Goal: Information Seeking & Learning: Learn about a topic

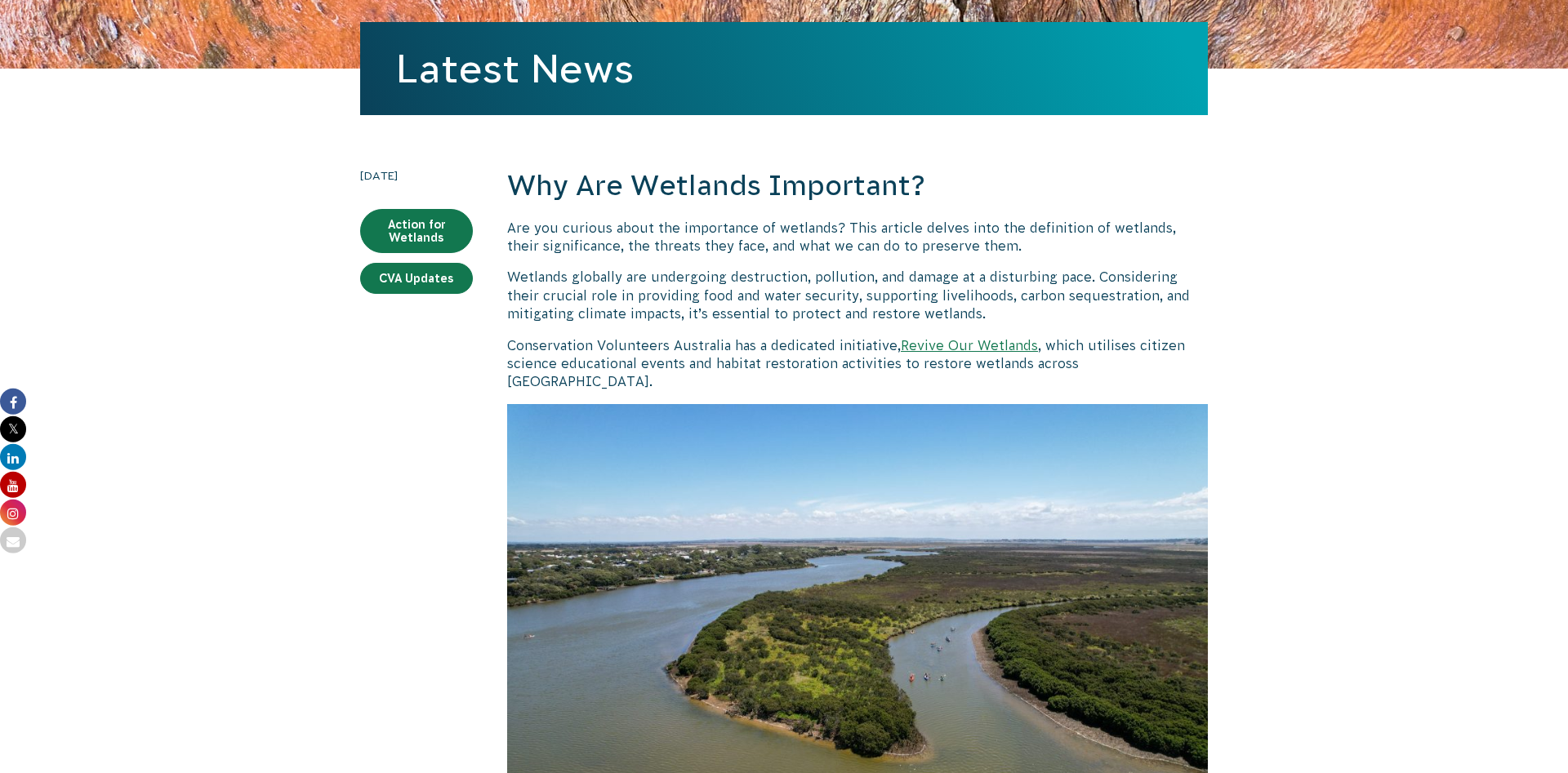
scroll to position [334, 0]
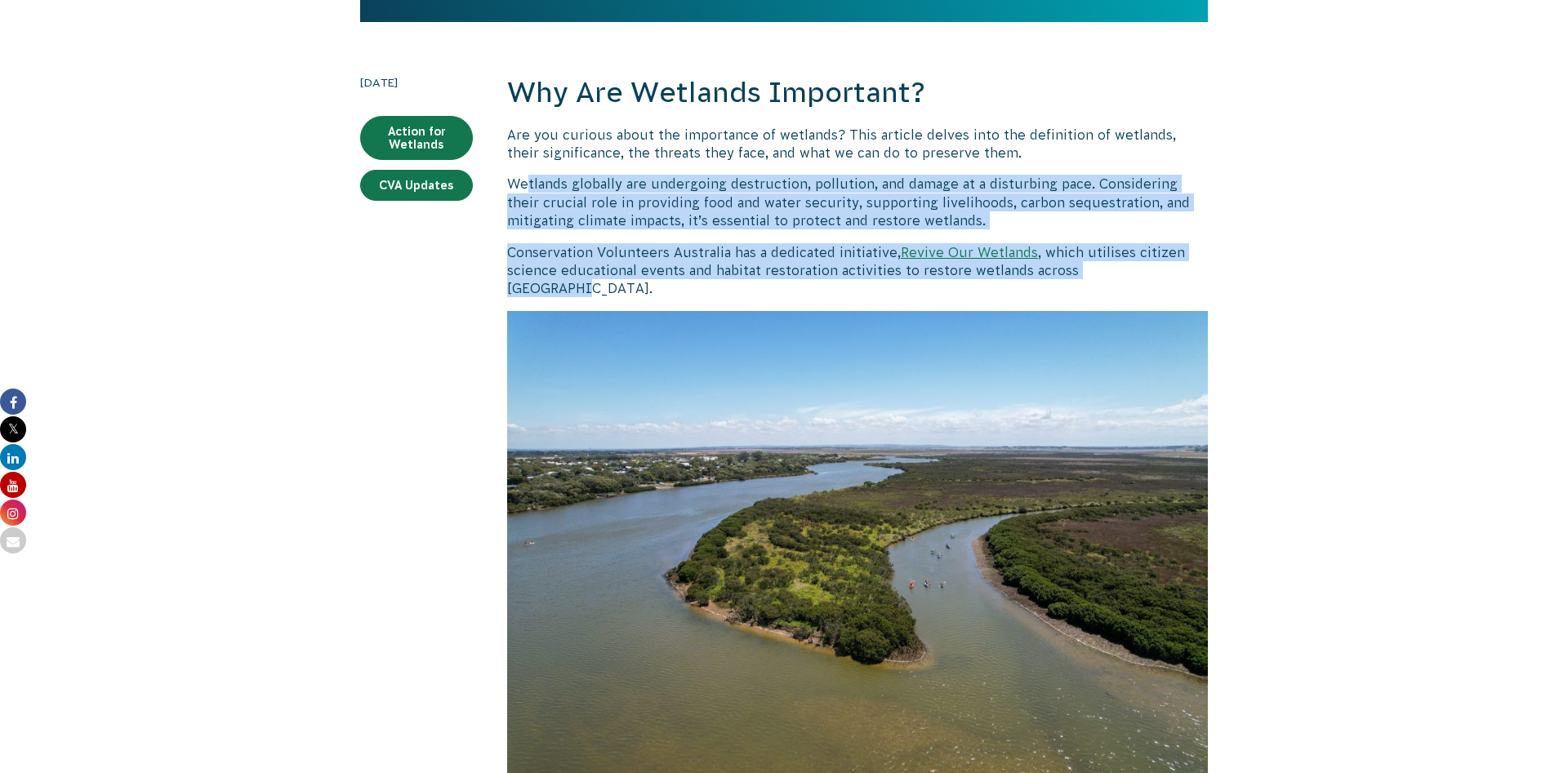
drag, startPoint x: 529, startPoint y: 172, endPoint x: 1216, endPoint y: 270, distance: 694.0
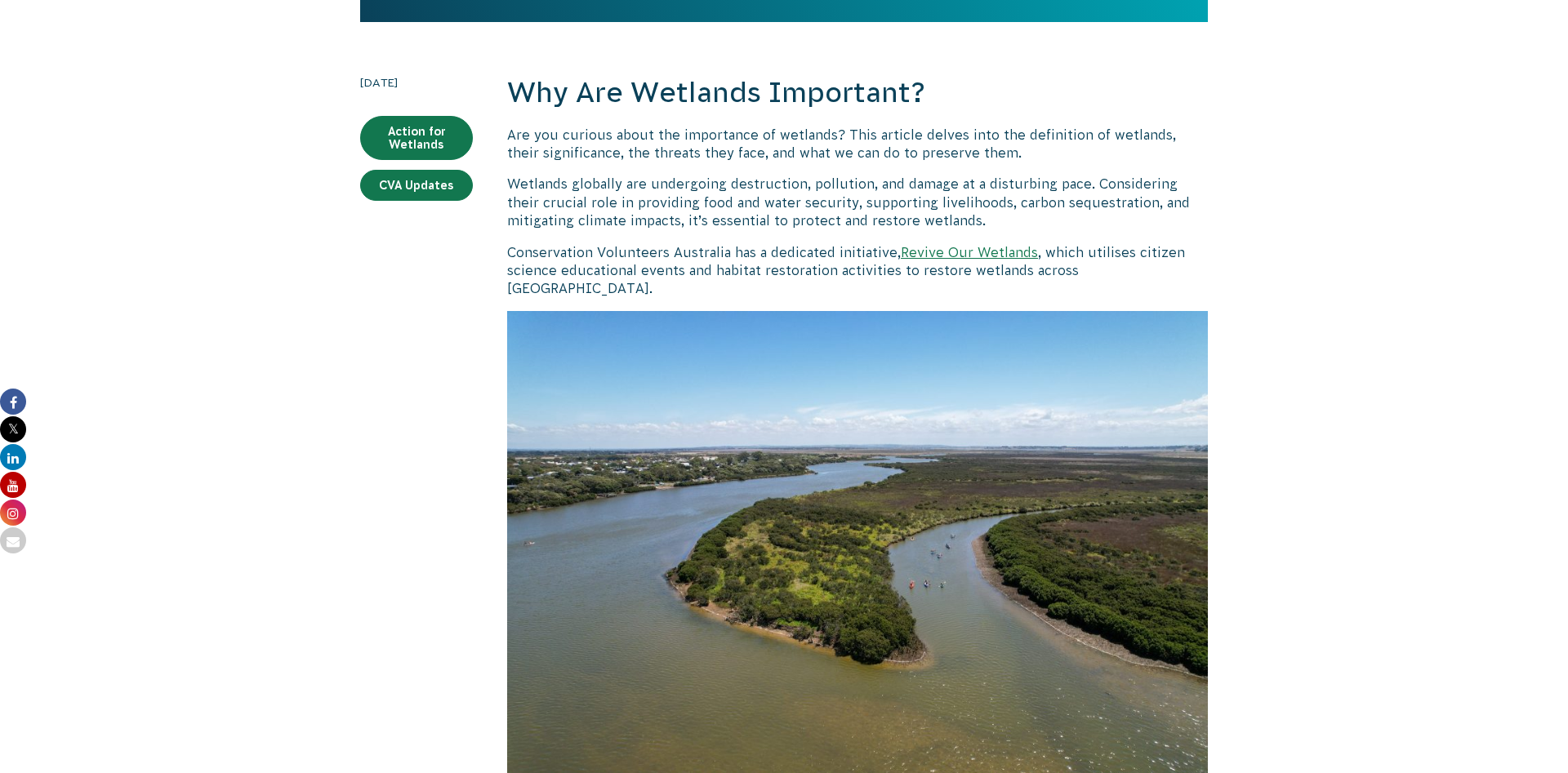
drag, startPoint x: 1109, startPoint y: 263, endPoint x: 474, endPoint y: 192, distance: 639.0
click at [621, 208] on p "Wetlands globally are undergoing destruction, pollution, and damage at a distur…" at bounding box center [858, 202] width 701 height 55
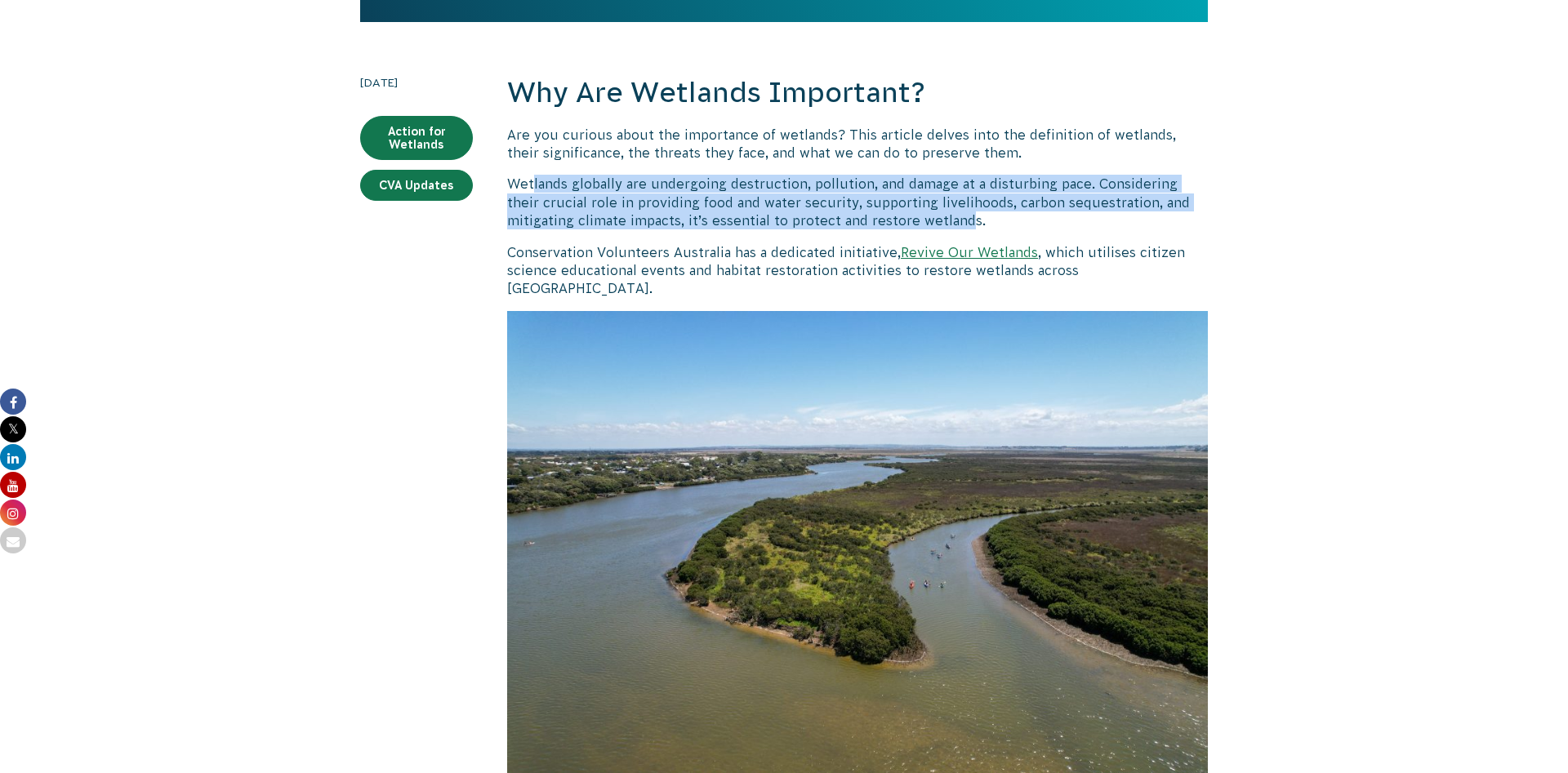
drag, startPoint x: 689, startPoint y: 180, endPoint x: 1122, endPoint y: 238, distance: 436.9
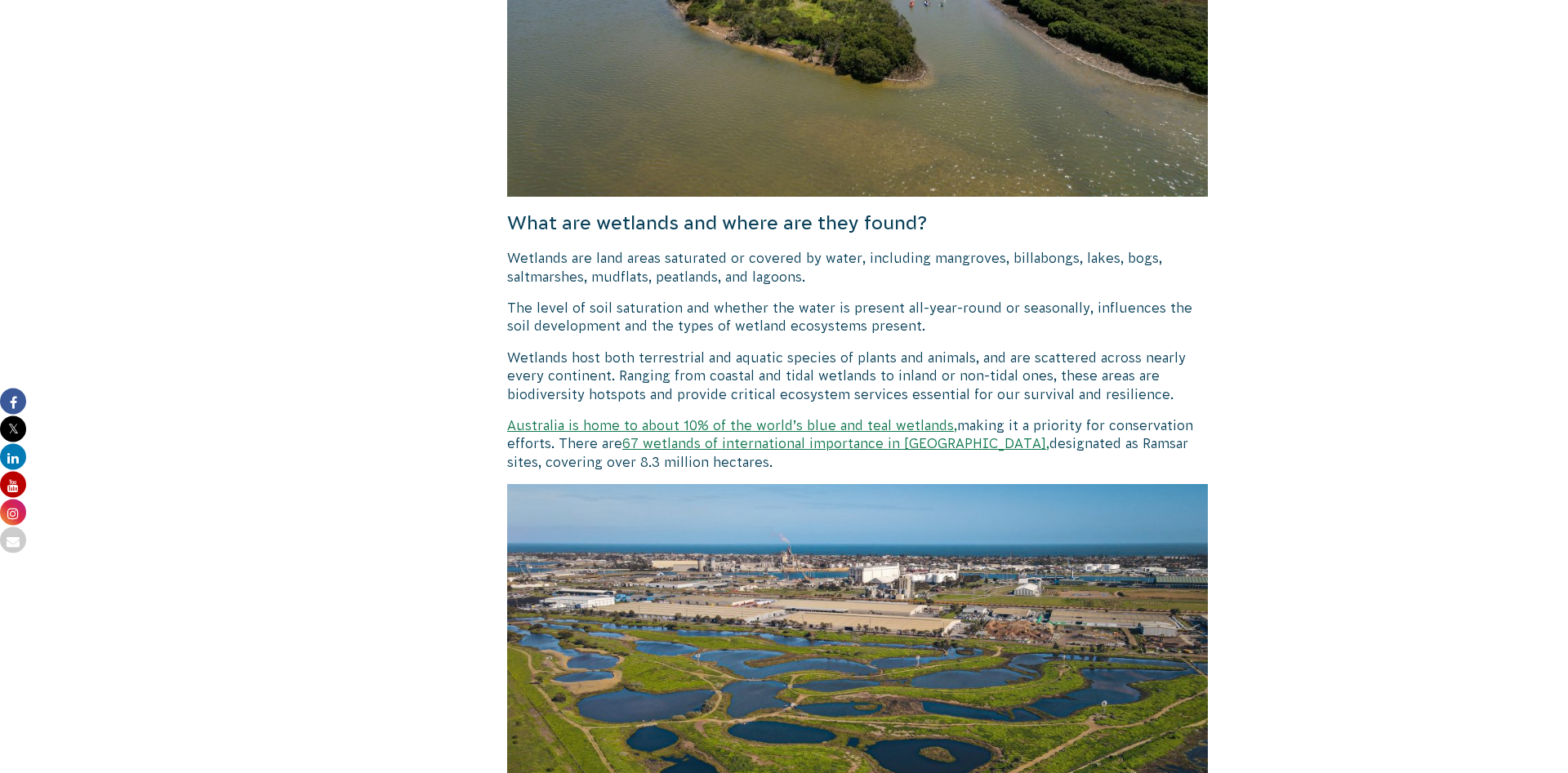
scroll to position [916, 0]
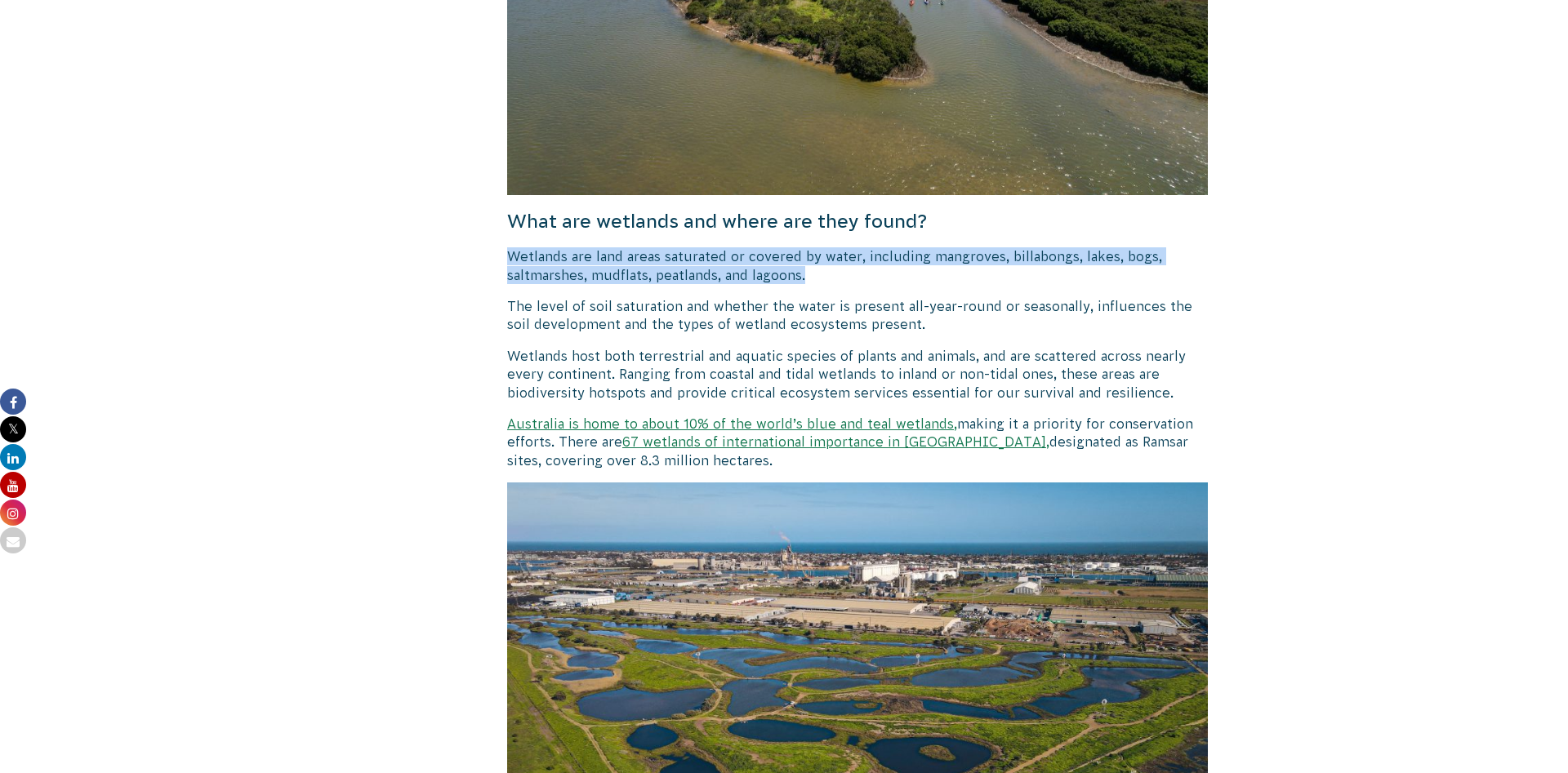
drag, startPoint x: 510, startPoint y: 243, endPoint x: 822, endPoint y: 271, distance: 313.3
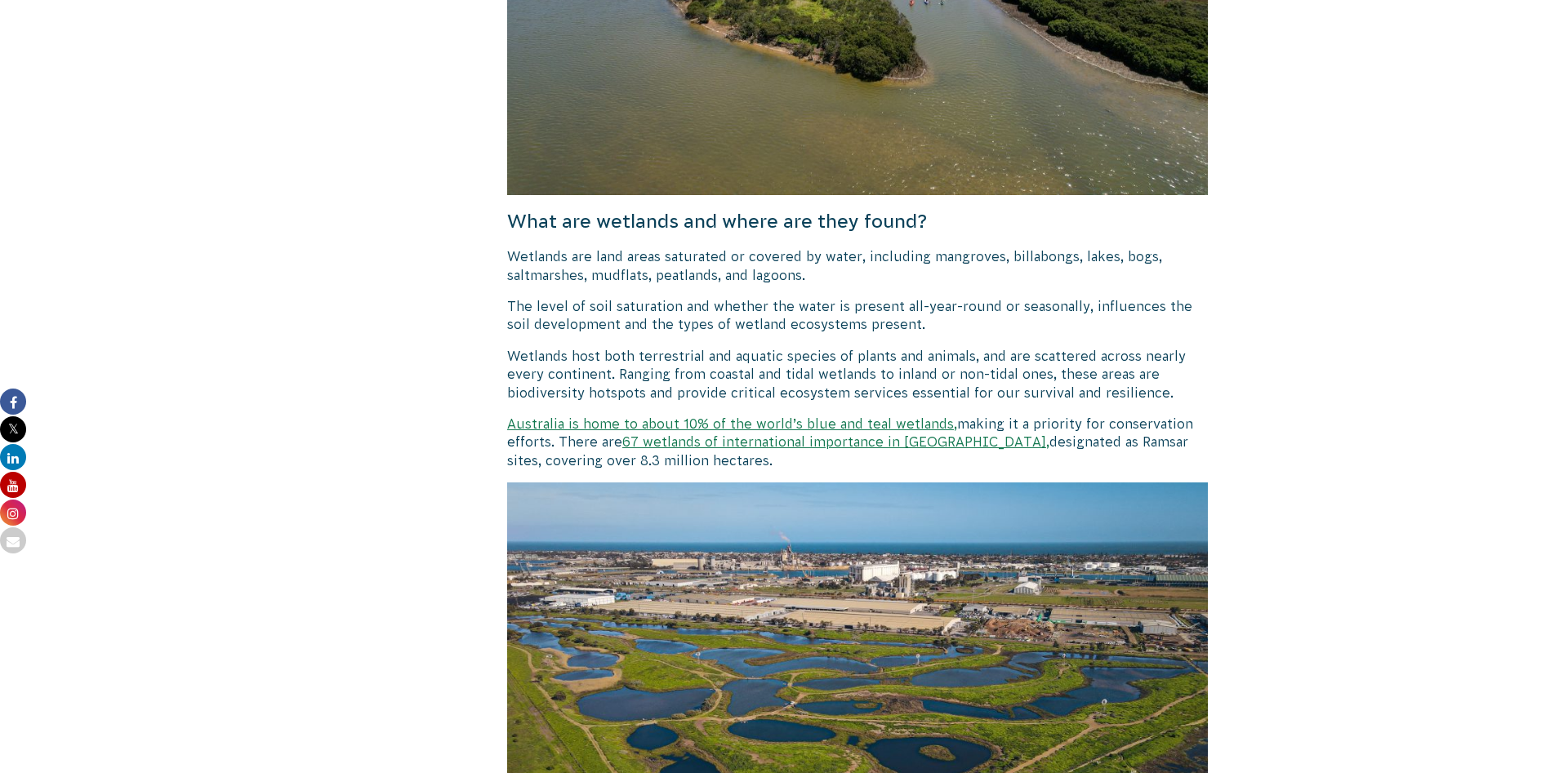
drag, startPoint x: 875, startPoint y: 270, endPoint x: 866, endPoint y: 275, distance: 10.3
drag, startPoint x: 505, startPoint y: 288, endPoint x: 910, endPoint y: 293, distance: 405.0
drag, startPoint x: 927, startPoint y: 298, endPoint x: 520, endPoint y: 334, distance: 408.6
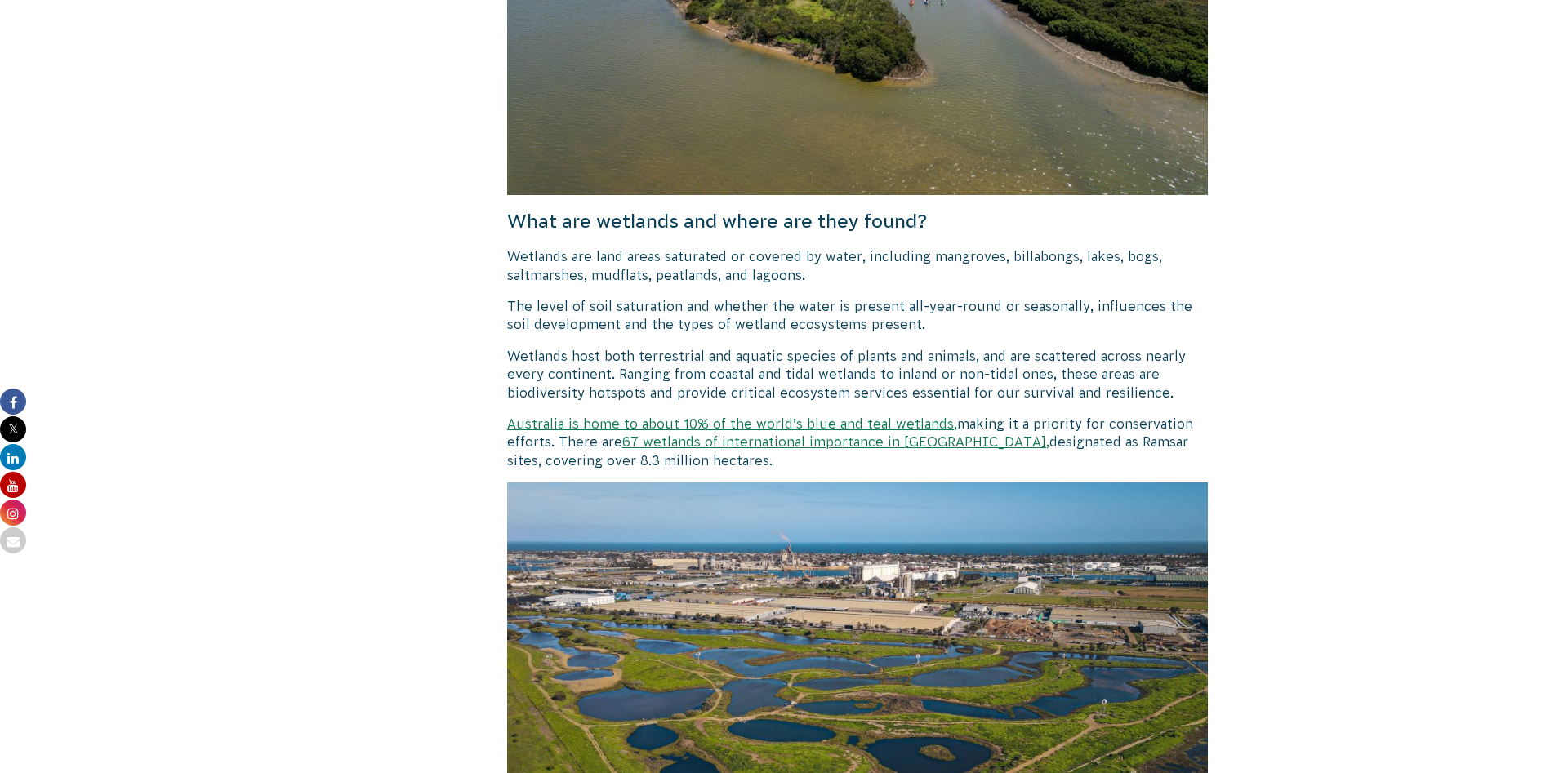
click at [923, 299] on p "The level of soil saturation and whether the water is present all-year-round or…" at bounding box center [858, 315] width 701 height 36
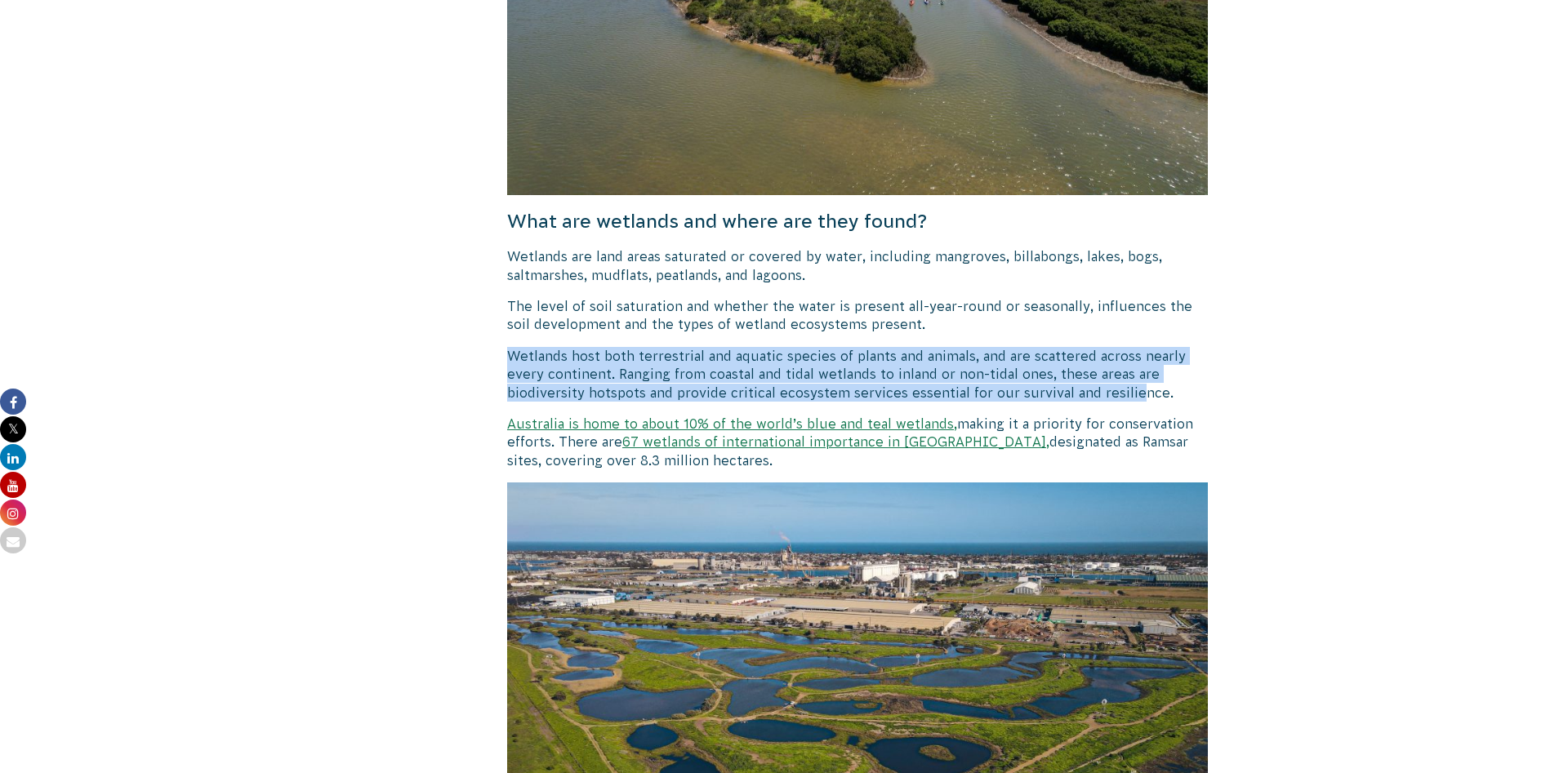
drag, startPoint x: 523, startPoint y: 336, endPoint x: 1131, endPoint y: 369, distance: 608.9
click at [1138, 368] on p "Wetlands host both terrestrial and aquatic species of plants and animals, and a…" at bounding box center [858, 375] width 701 height 55
drag, startPoint x: 1168, startPoint y: 368, endPoint x: 517, endPoint y: 340, distance: 651.6
click at [517, 347] on p "Wetlands host both terrestrial and aquatic species of plants and animals, and a…" at bounding box center [858, 375] width 701 height 55
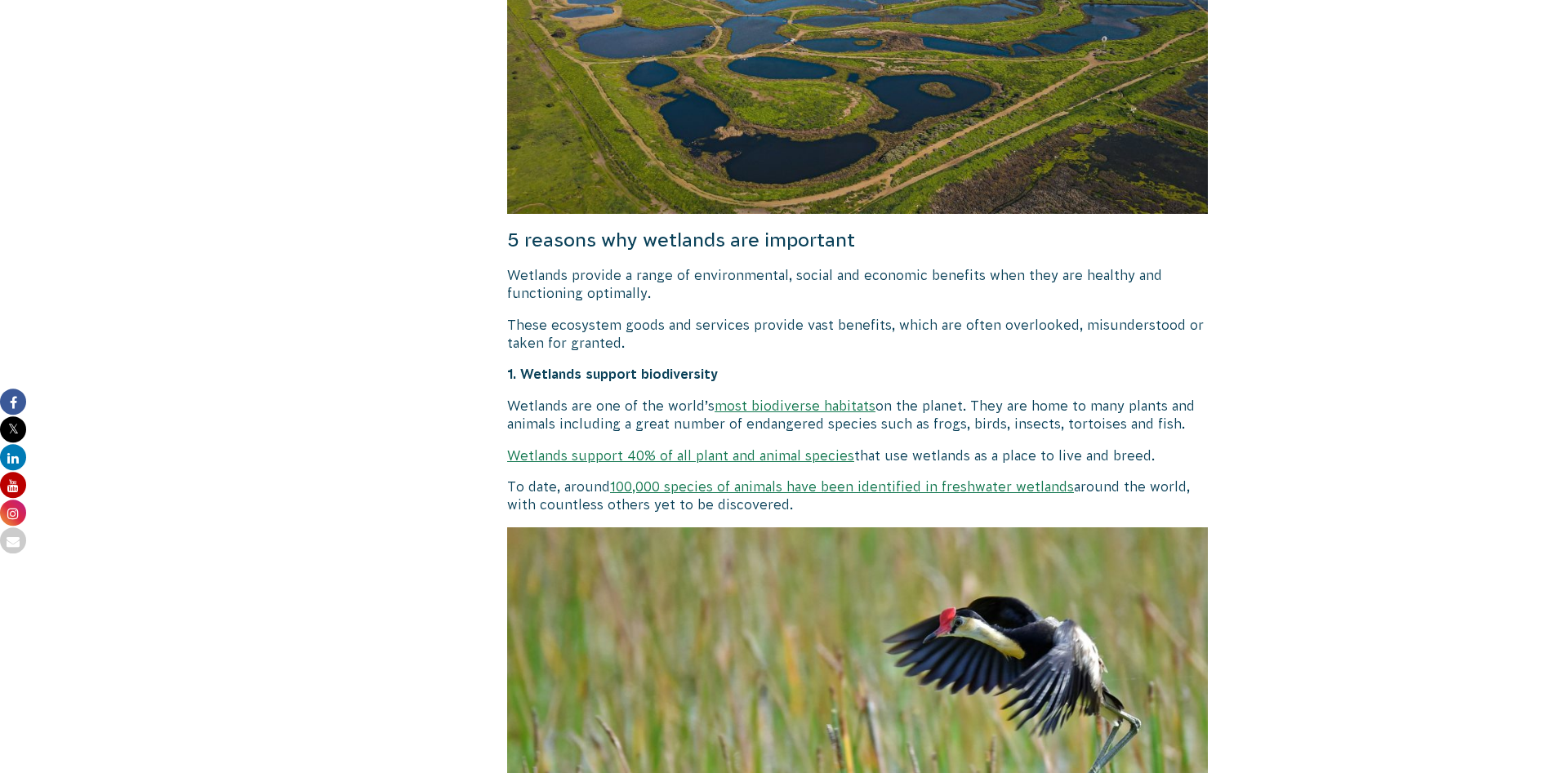
scroll to position [1666, 0]
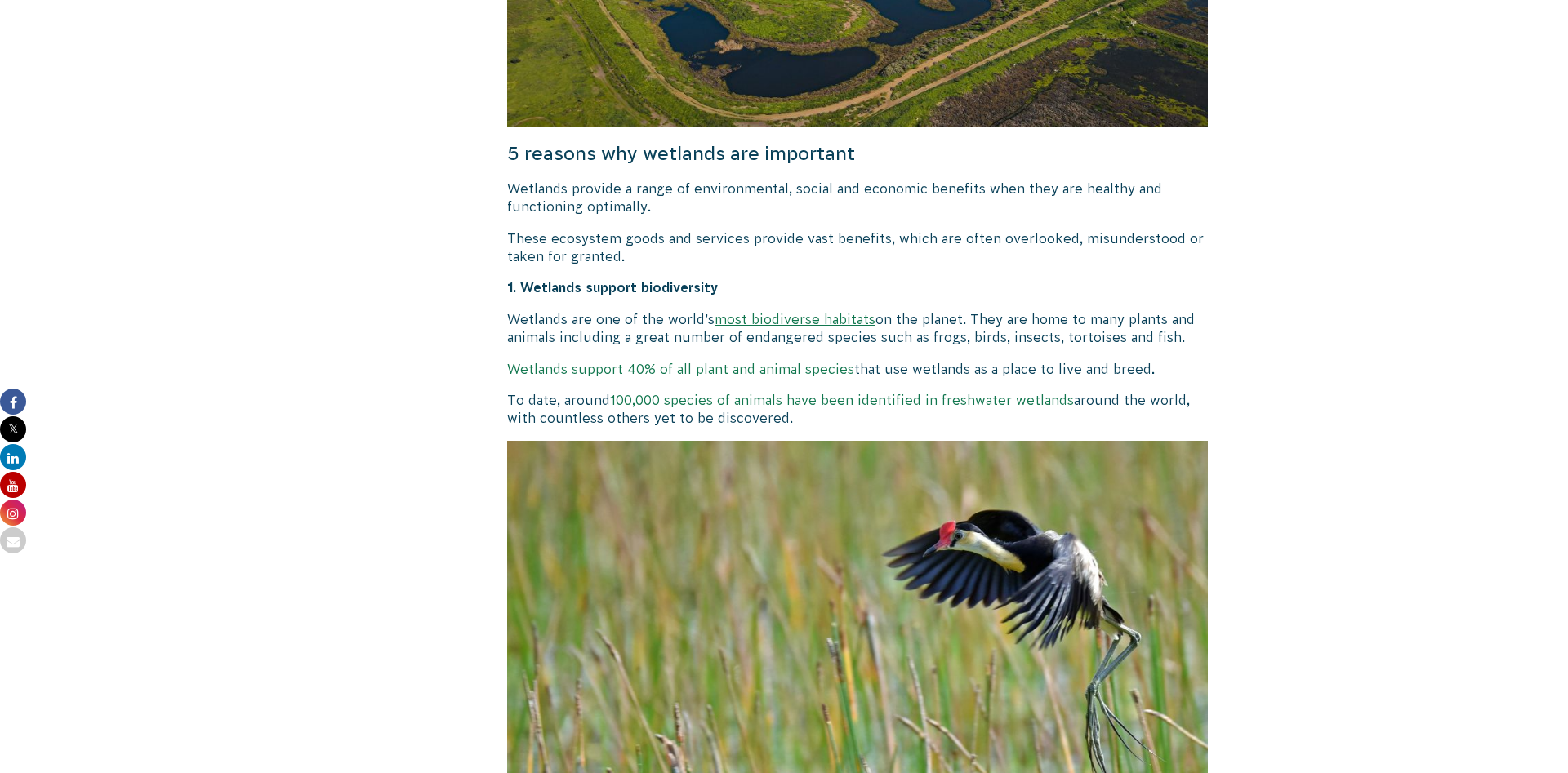
drag, startPoint x: 514, startPoint y: 293, endPoint x: 1091, endPoint y: 355, distance: 580.3
click at [1158, 326] on p "Wetlands are one of the world’s most biodiverse habitats on the planet. They ar…" at bounding box center [858, 328] width 701 height 36
drag, startPoint x: 1188, startPoint y: 323, endPoint x: 504, endPoint y: 302, distance: 684.3
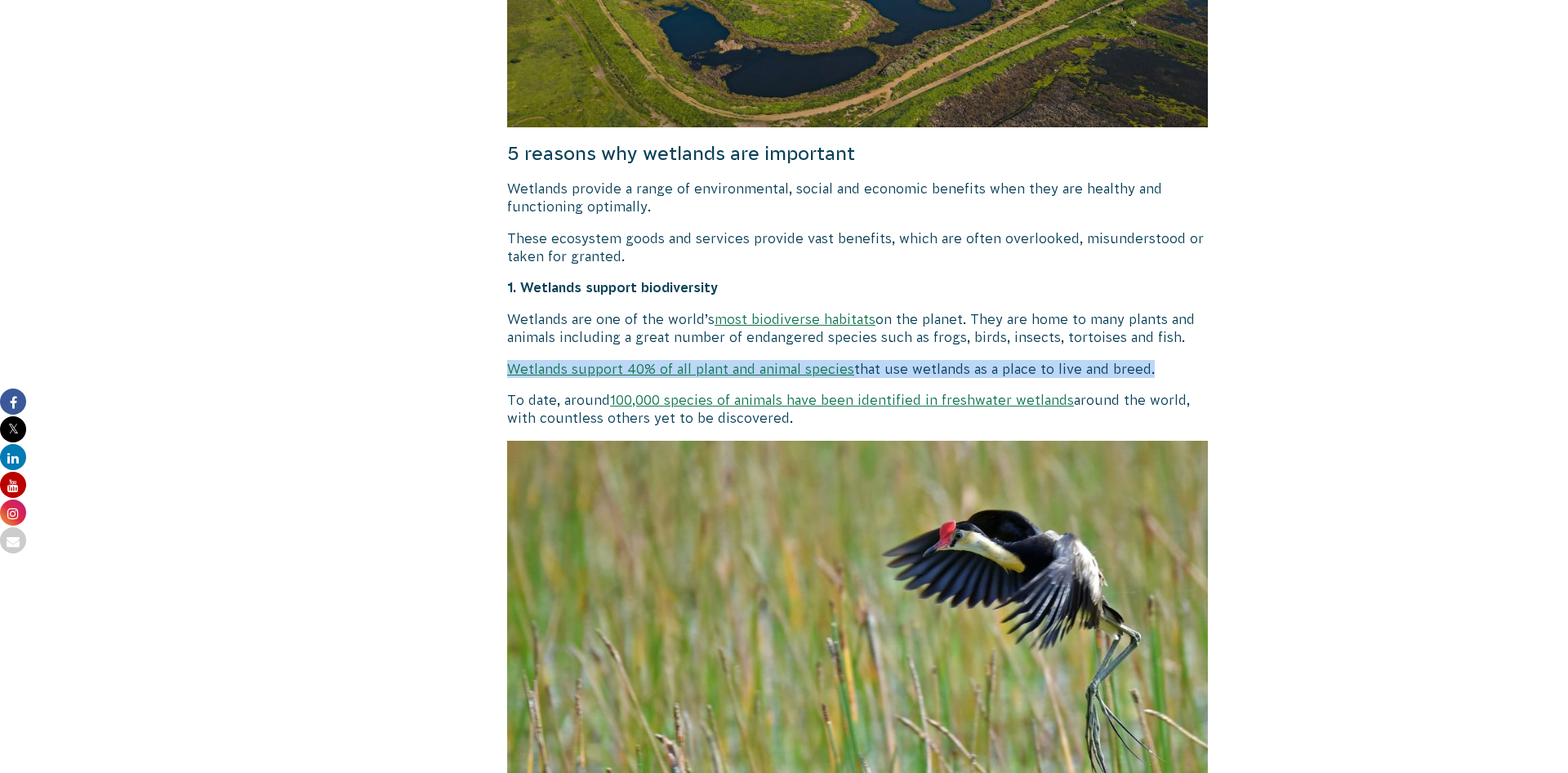
drag, startPoint x: 497, startPoint y: 344, endPoint x: 1148, endPoint y: 353, distance: 651.1
click at [1148, 360] on p "Wetlands support 40% of all plant and animal species that use wetlands as a pla…" at bounding box center [858, 369] width 701 height 18
drag, startPoint x: 1158, startPoint y: 348, endPoint x: 511, endPoint y: 297, distance: 649.0
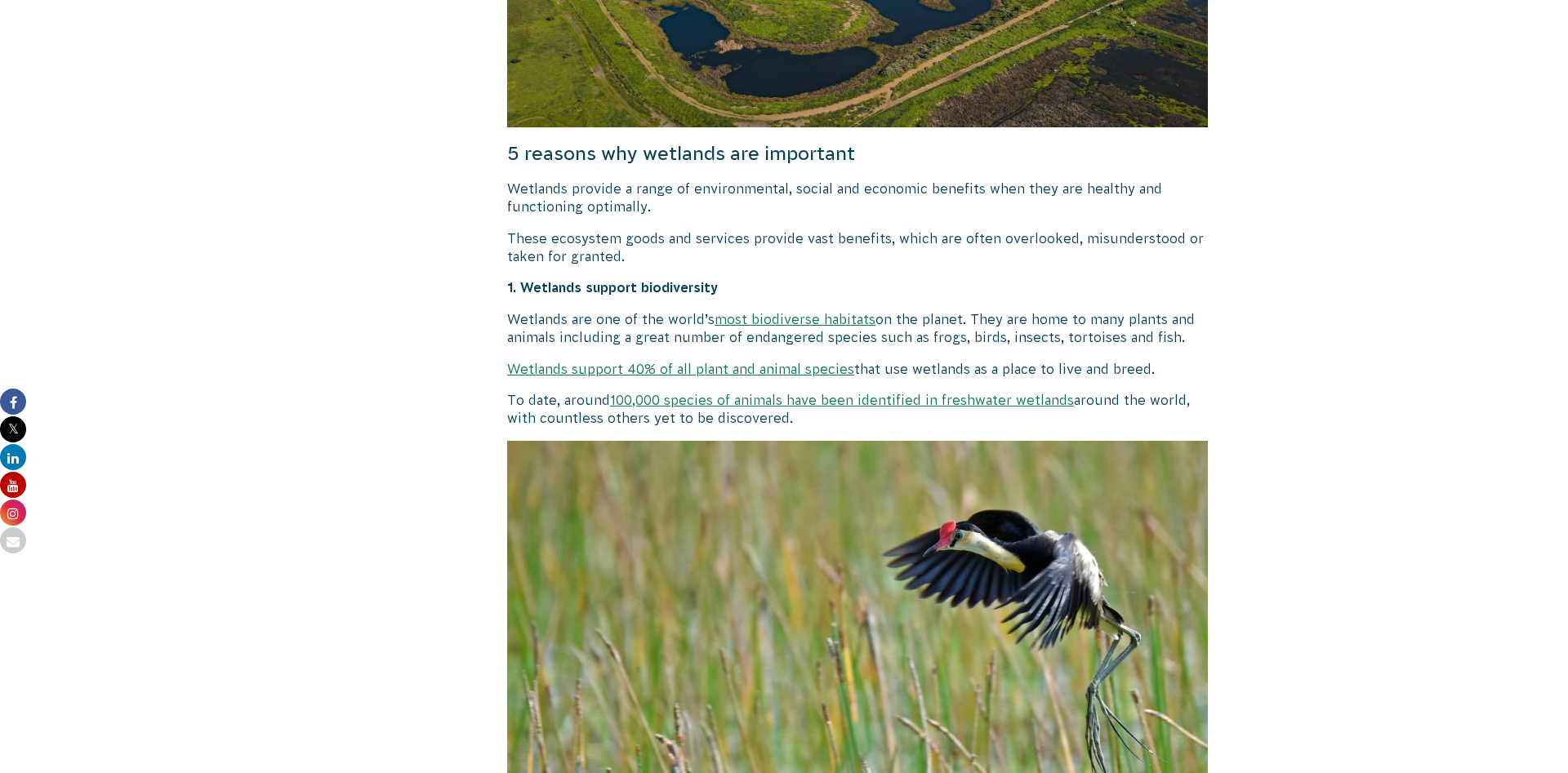
click at [796, 362] on link "Wetlands support 40% of all plant and animal species" at bounding box center [681, 369] width 347 height 15
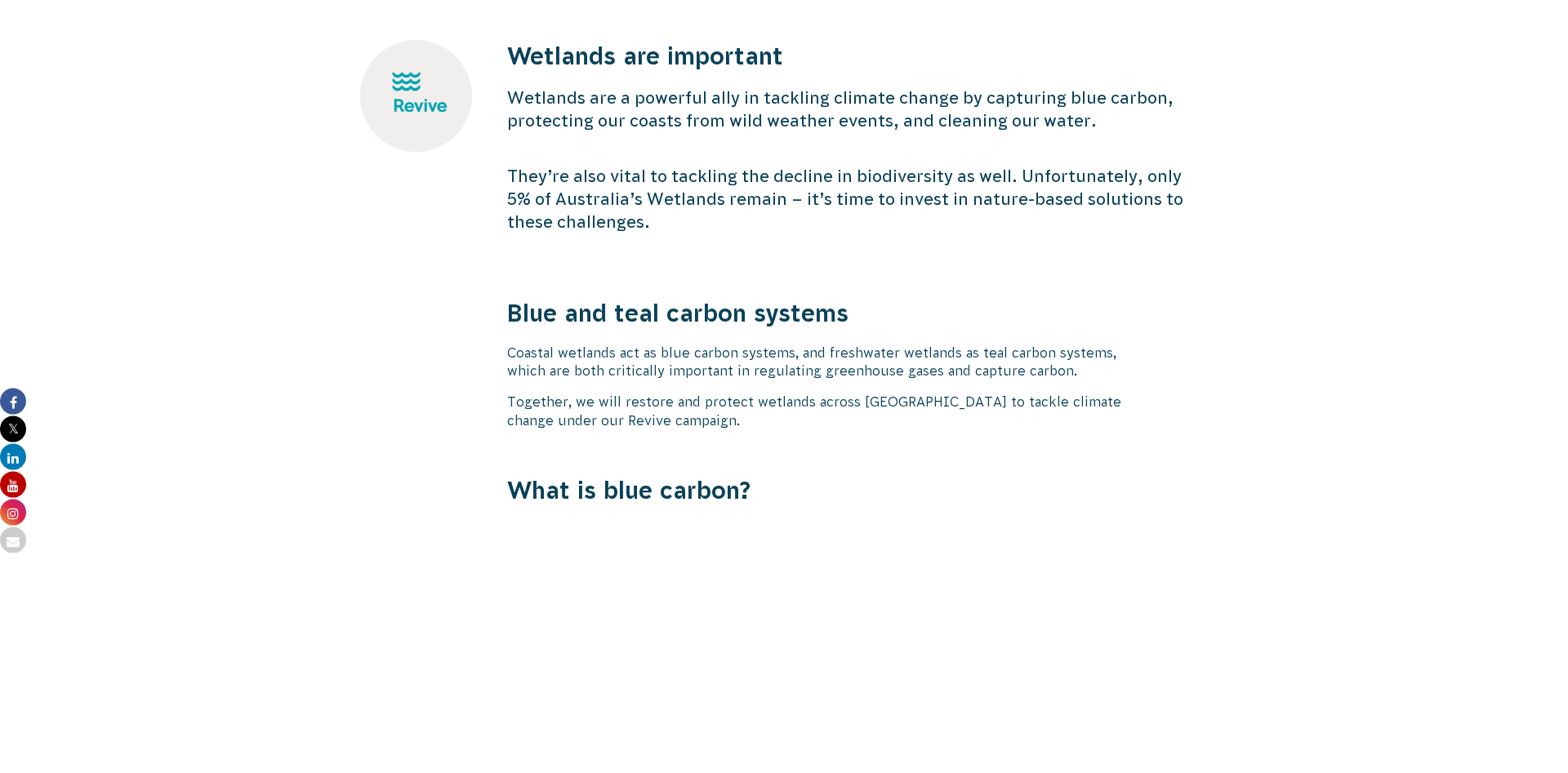
scroll to position [583, 0]
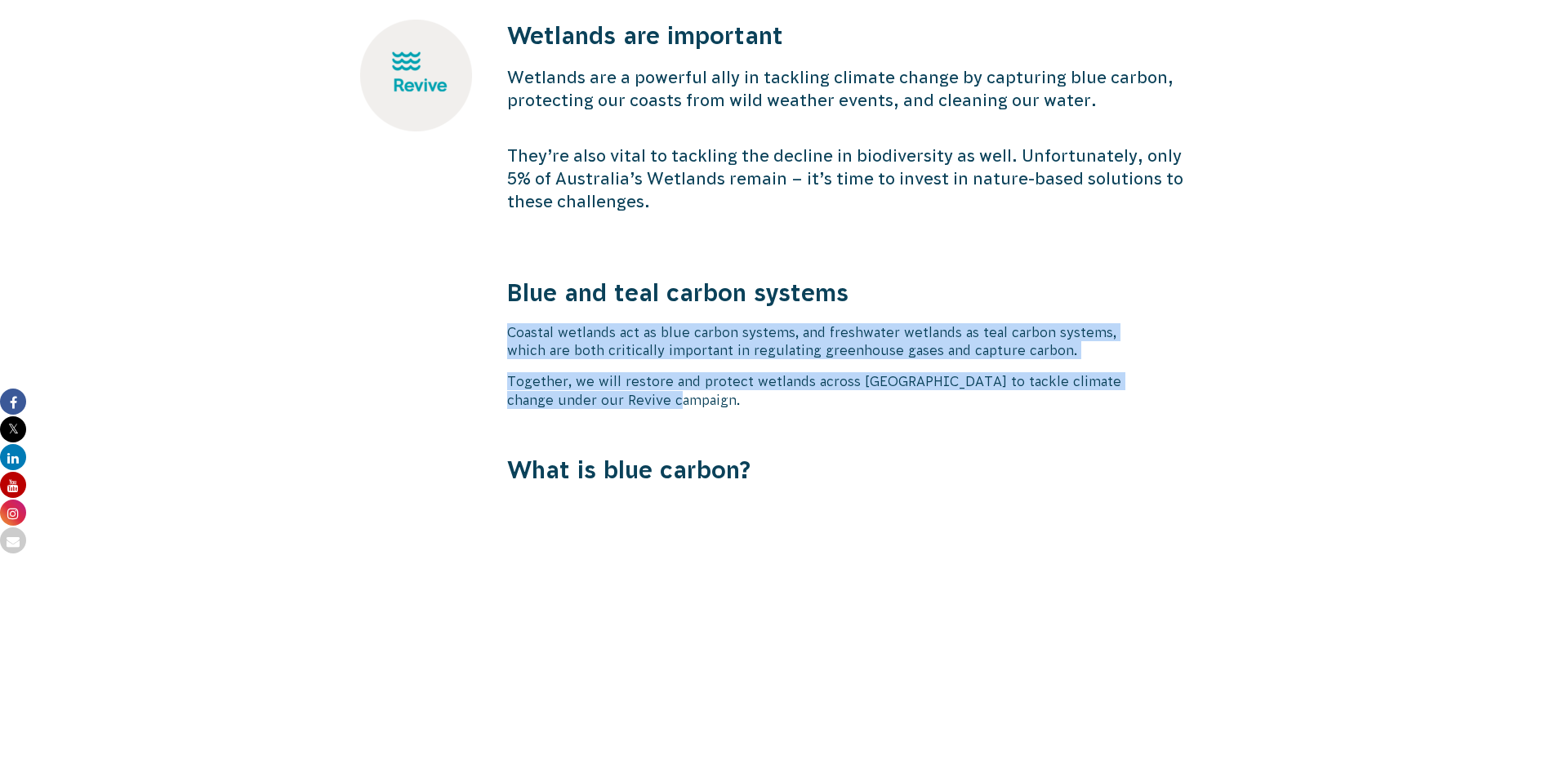
drag, startPoint x: 510, startPoint y: 323, endPoint x: 860, endPoint y: 415, distance: 361.9
